Goal: Information Seeking & Learning: Learn about a topic

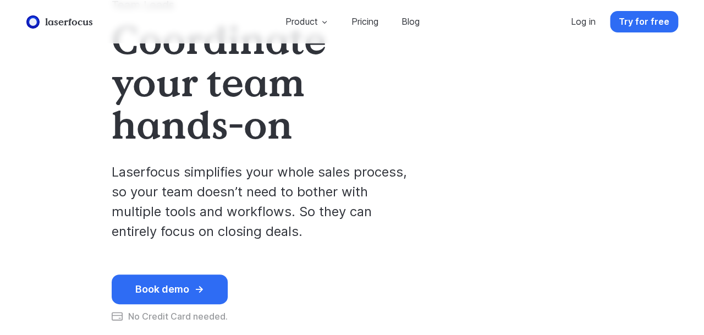
scroll to position [38, 0]
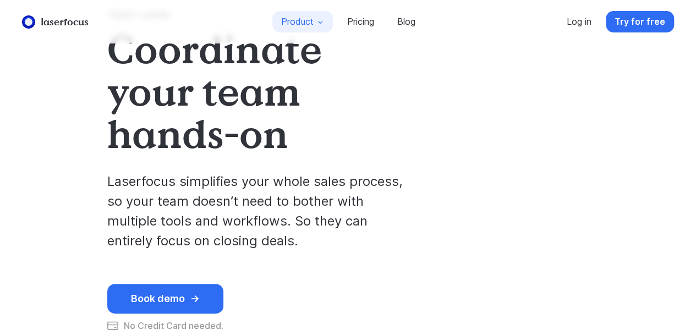
click at [304, 25] on button "Product" at bounding box center [302, 21] width 61 height 21
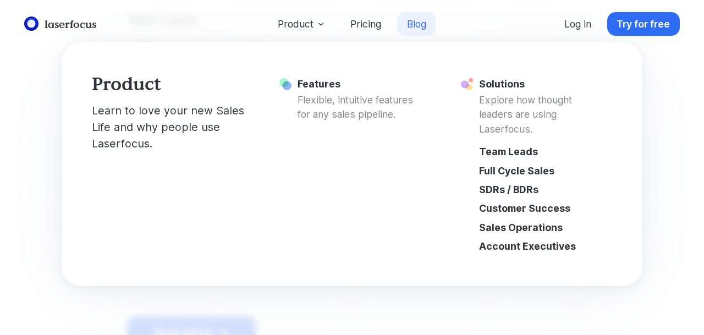
click at [414, 24] on link "Blog" at bounding box center [416, 24] width 39 height 24
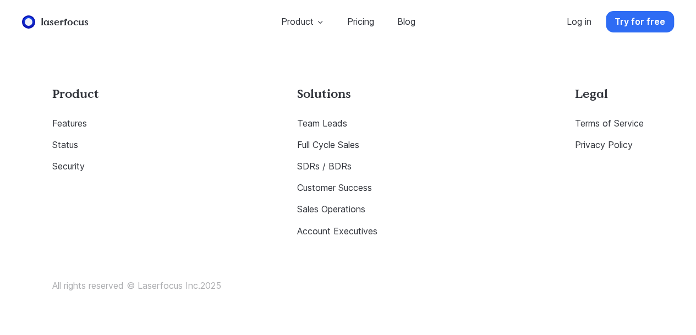
scroll to position [1851, 0]
